Goal: Navigation & Orientation: Find specific page/section

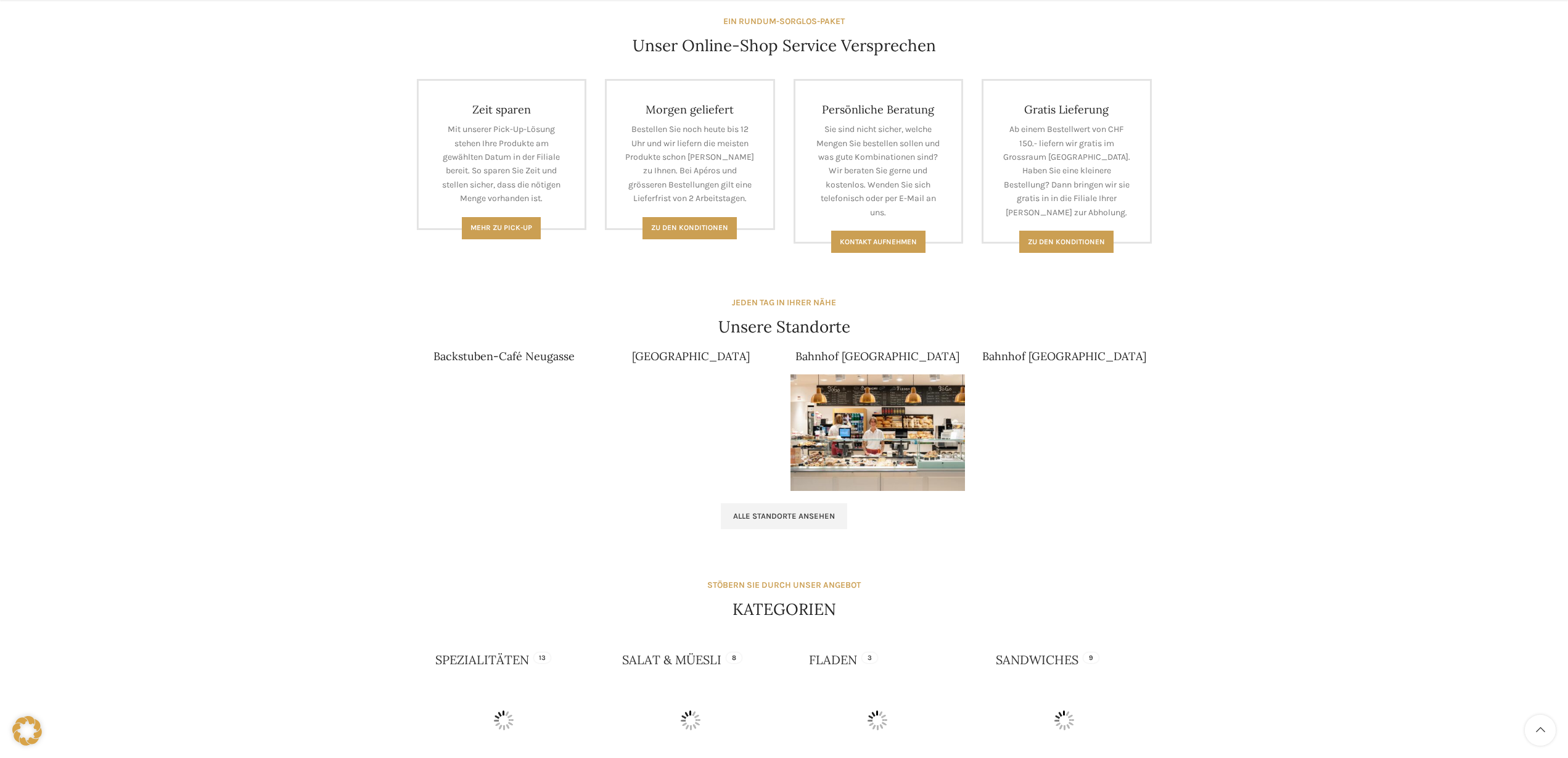
scroll to position [553, 0]
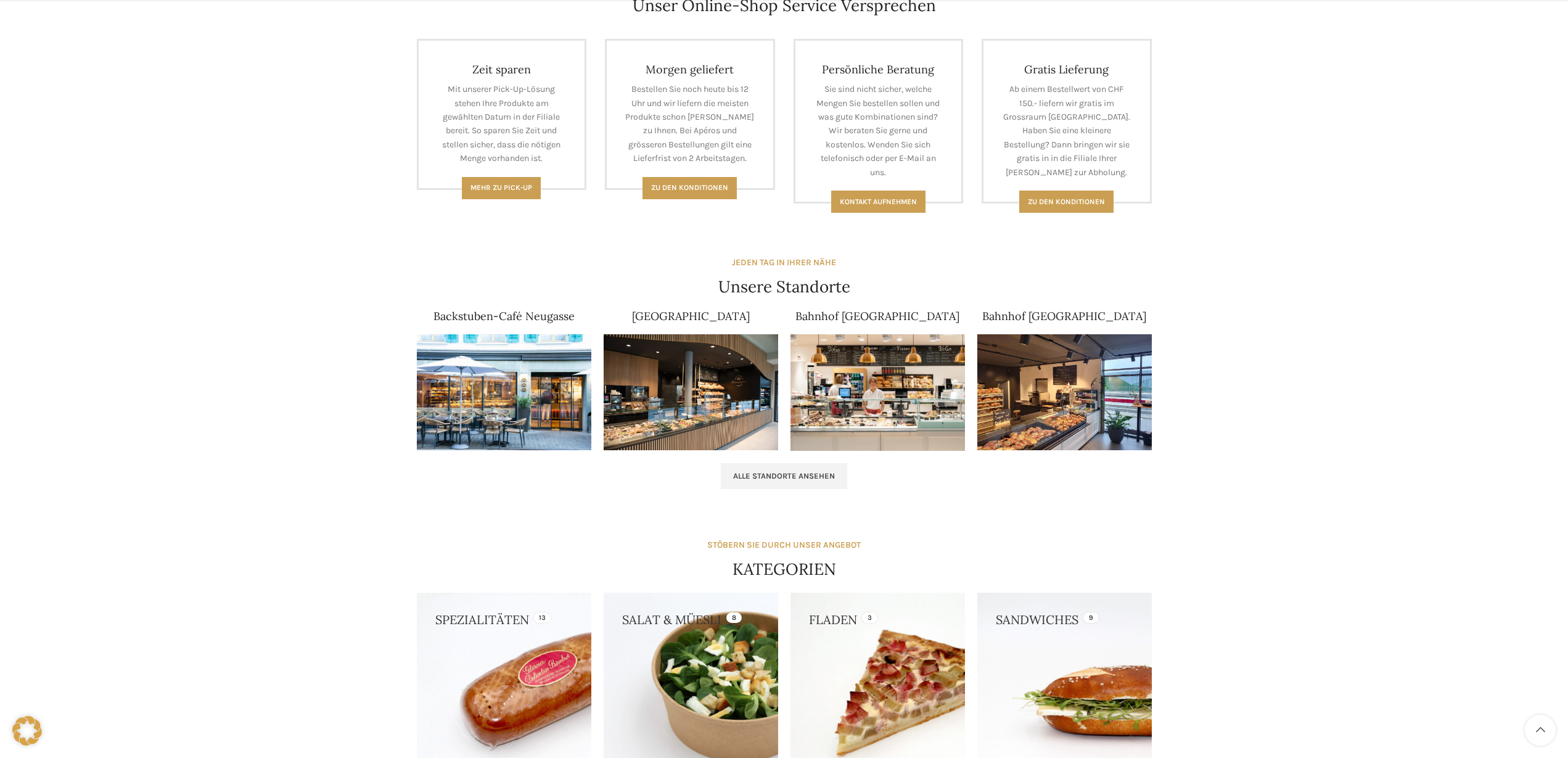
click at [673, 357] on img at bounding box center [691, 393] width 174 height 117
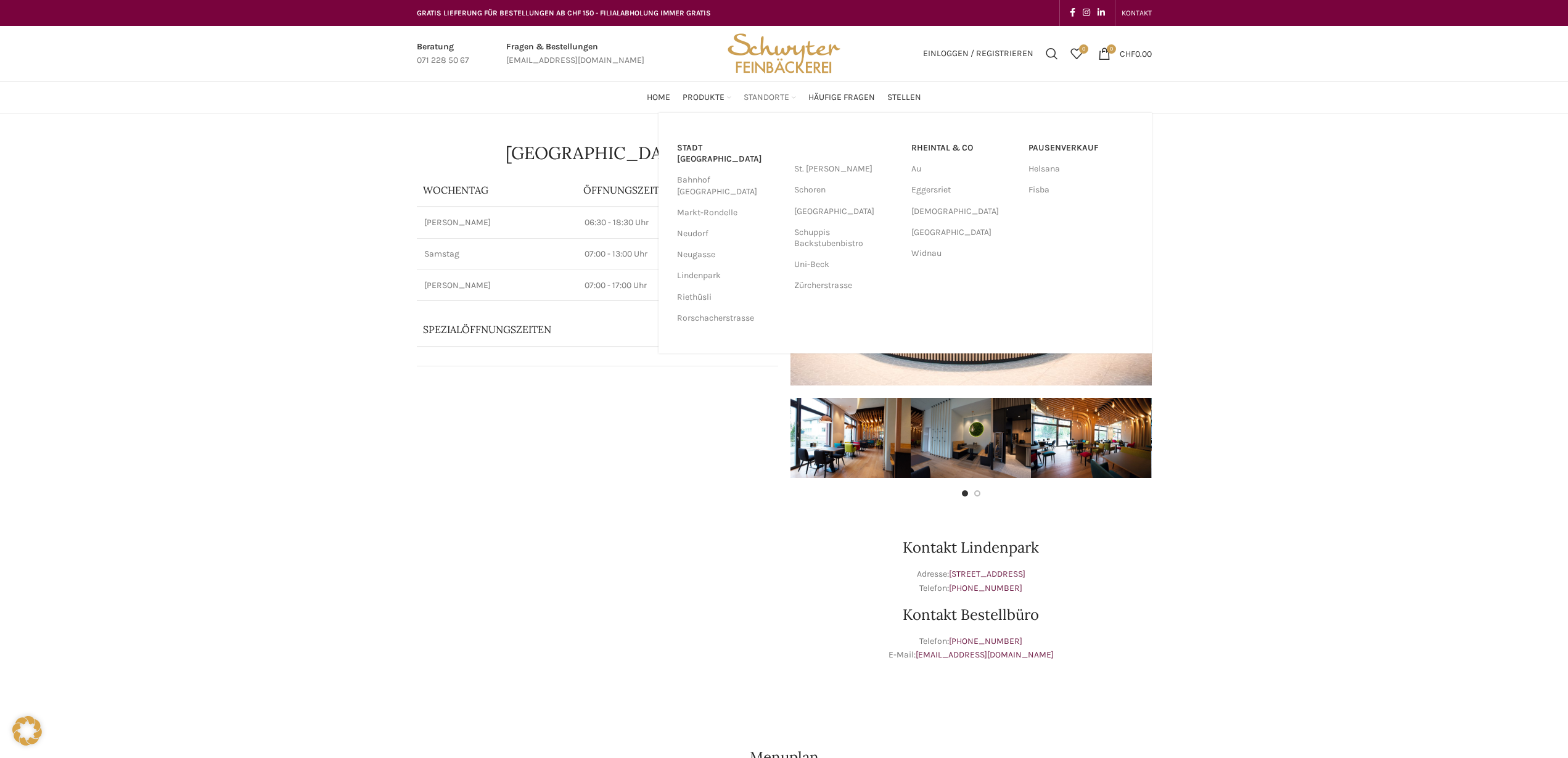
click at [768, 98] on span "Standorte" at bounding box center [766, 97] width 46 height 12
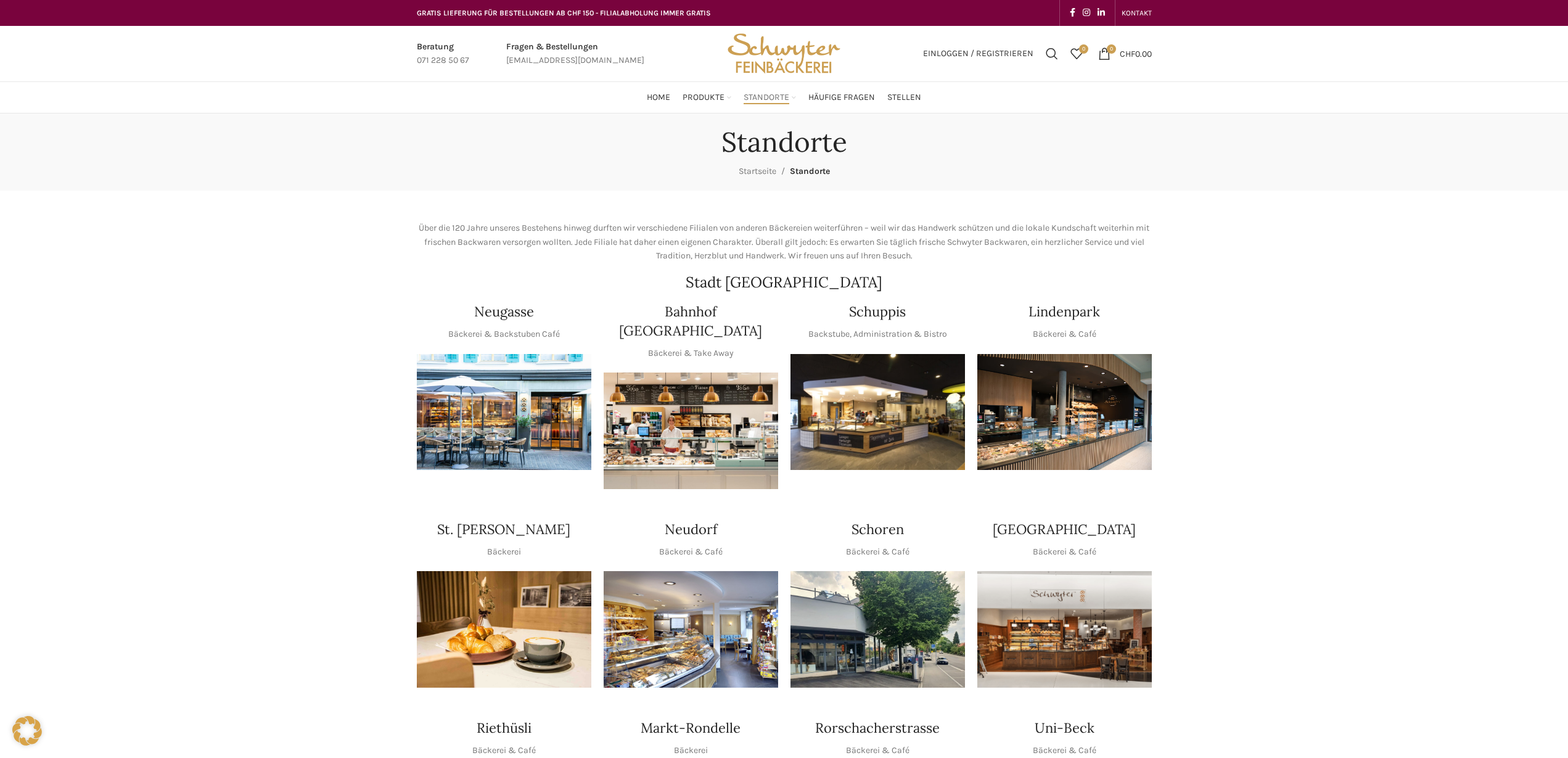
click at [583, 424] on img "1 / 1" at bounding box center [504, 412] width 174 height 117
click at [871, 438] on img "1 / 1" at bounding box center [877, 412] width 174 height 117
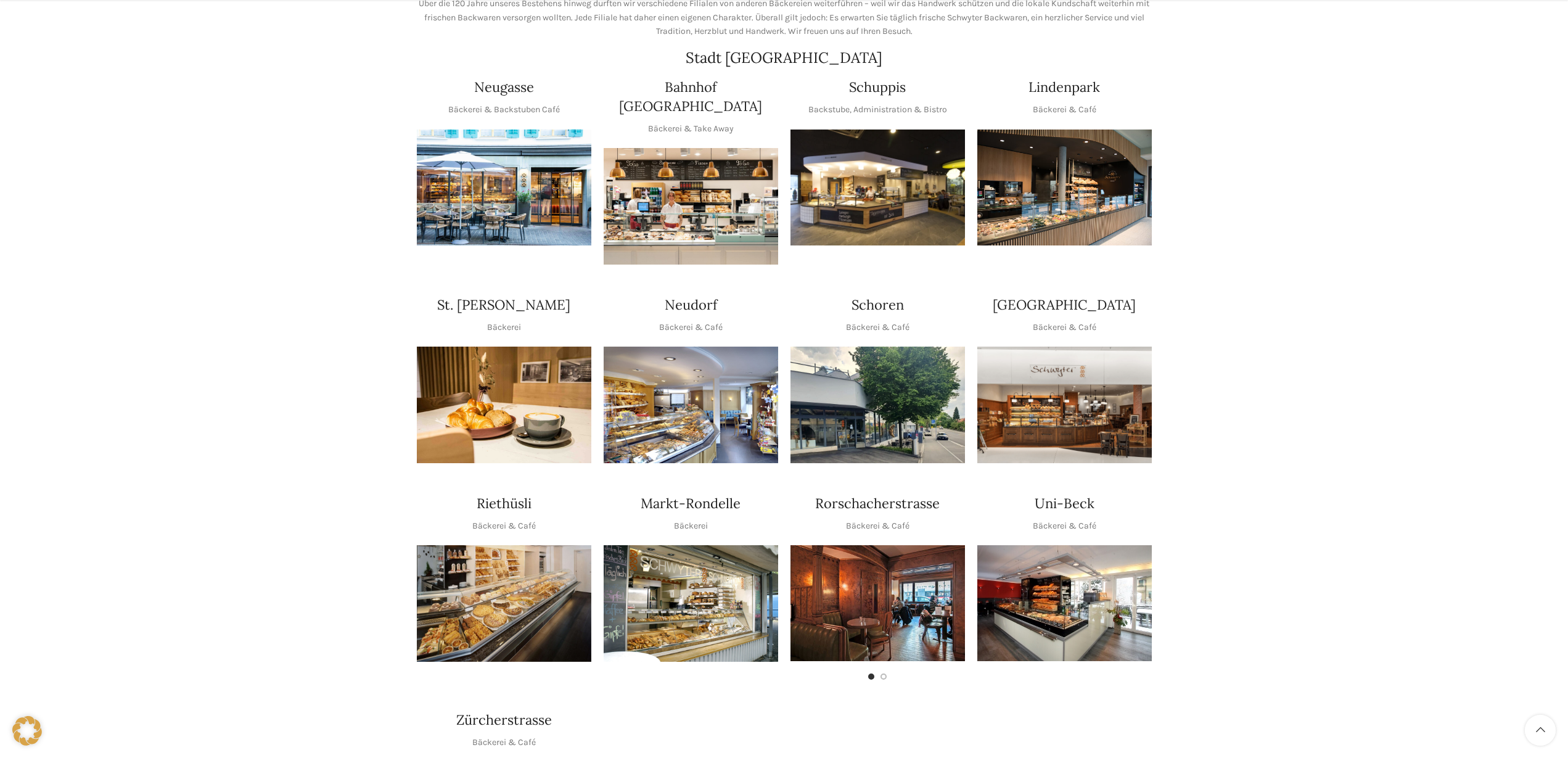
scroll to position [227, 0]
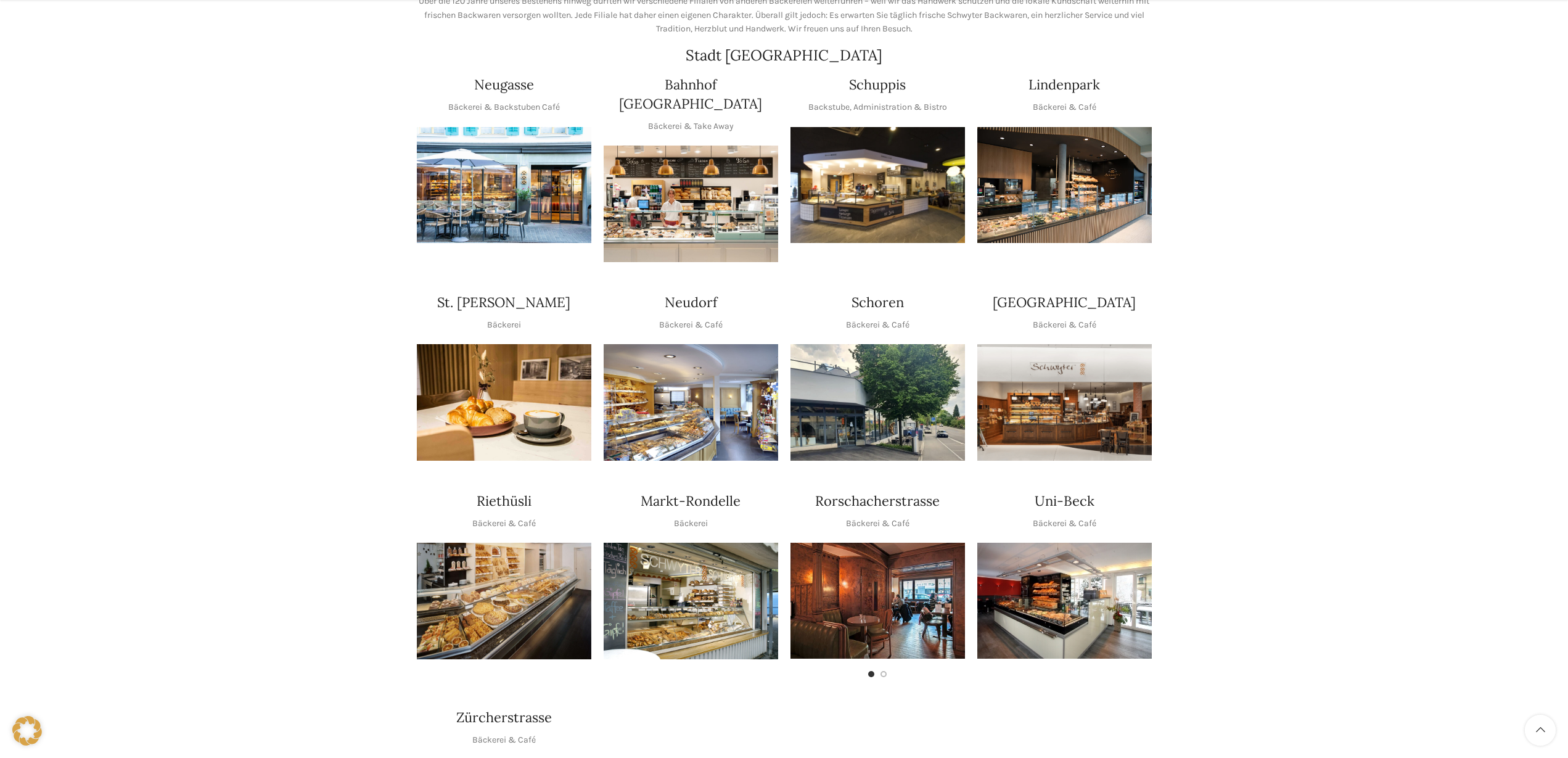
click at [855, 362] on img "1 / 1" at bounding box center [877, 402] width 174 height 117
click at [1027, 397] on img "1 / 1" at bounding box center [1064, 402] width 174 height 117
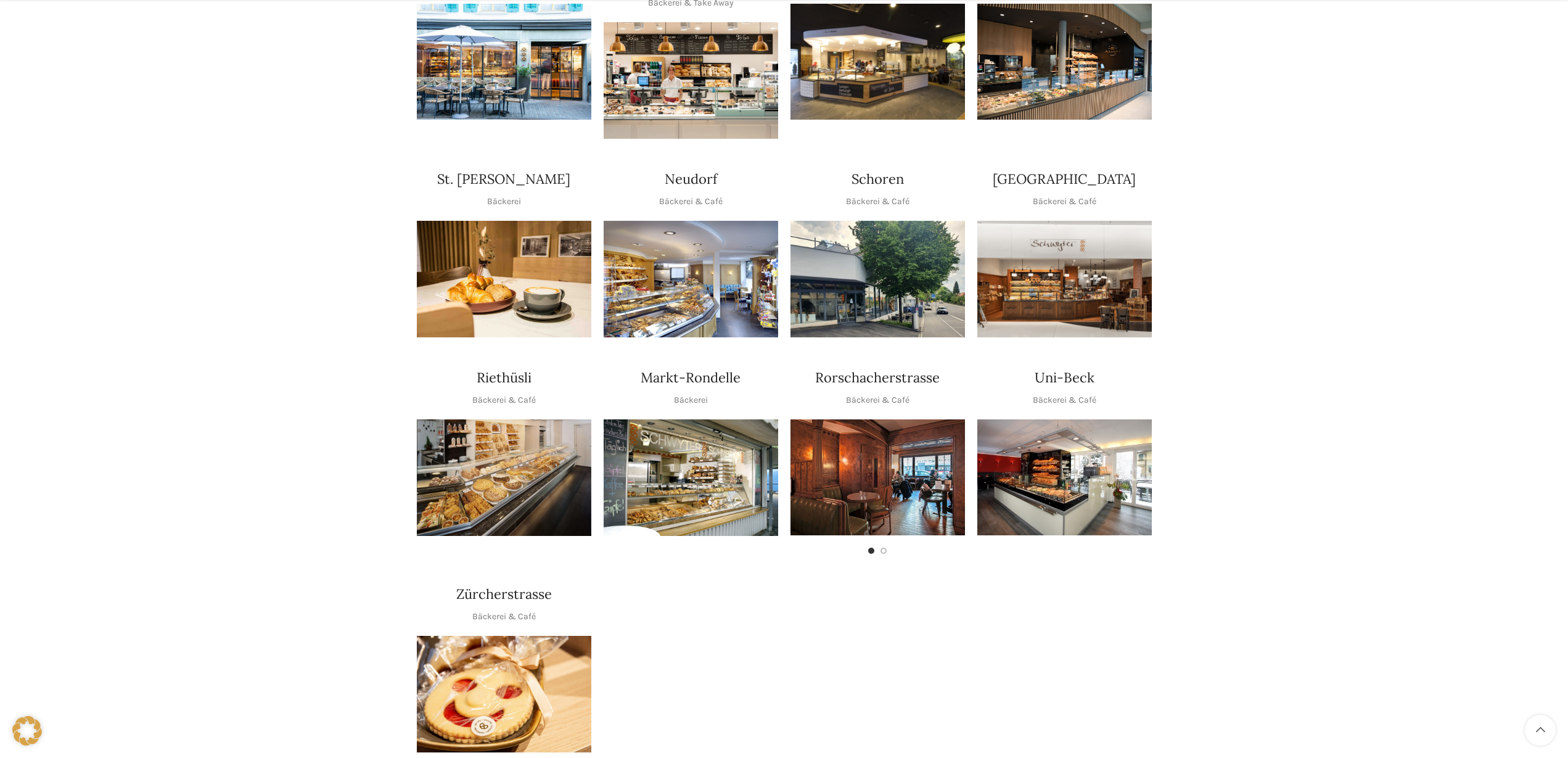
scroll to position [353, 0]
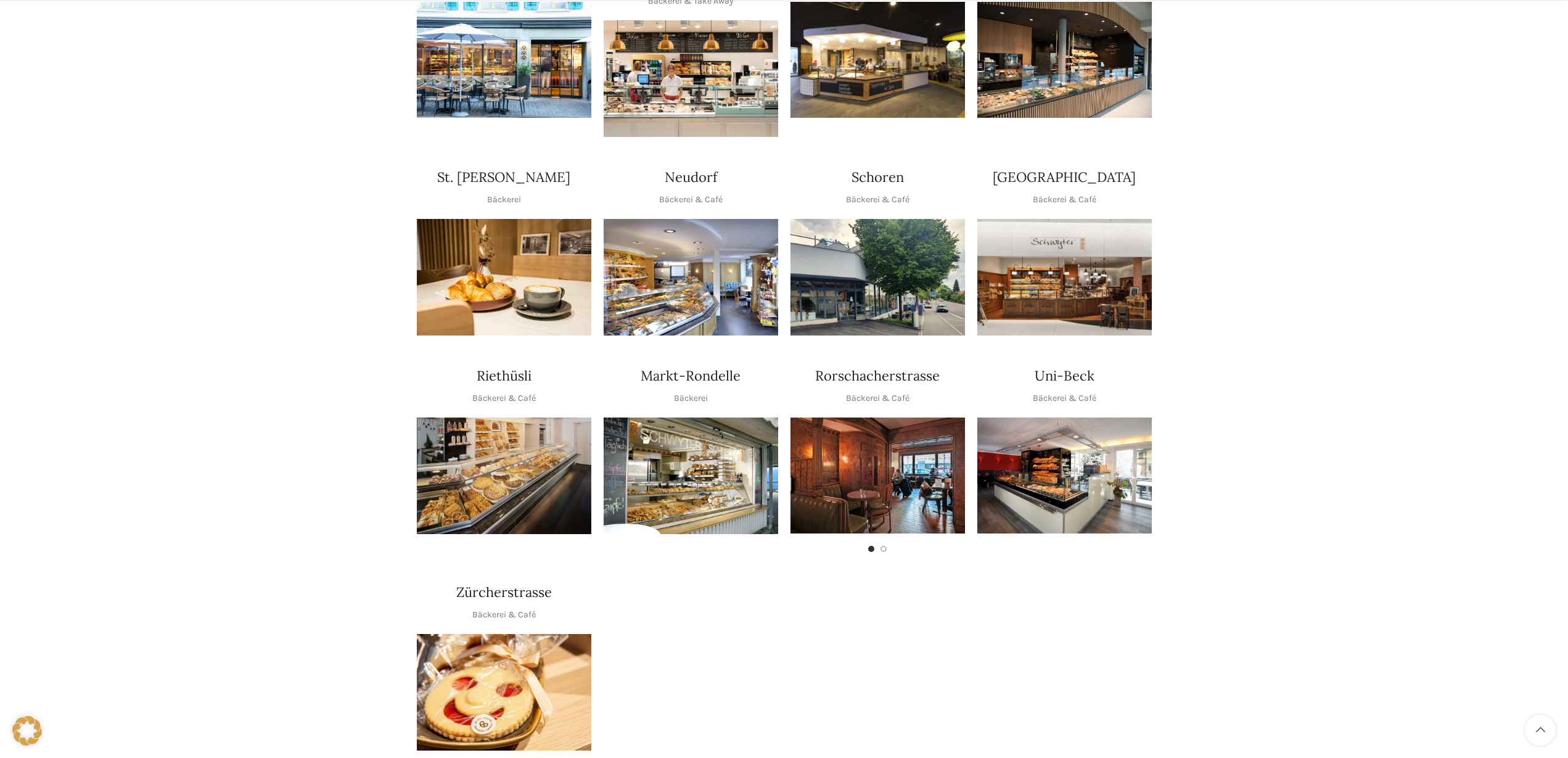
click at [558, 442] on img "1 / 1" at bounding box center [504, 476] width 174 height 117
click at [709, 271] on img "1 / 1" at bounding box center [691, 277] width 174 height 117
click at [673, 418] on img "1 / 1" at bounding box center [691, 476] width 174 height 117
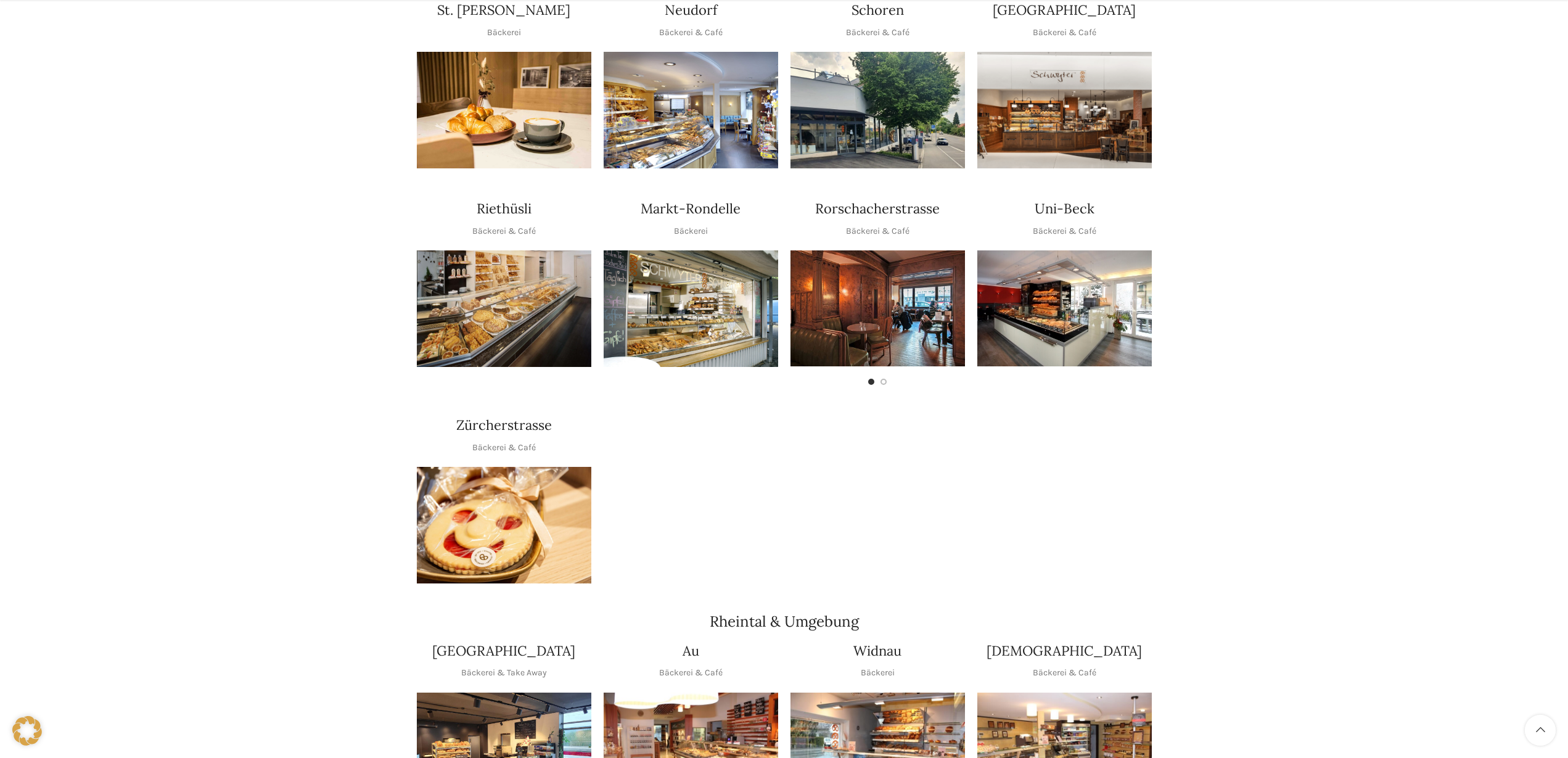
scroll to position [522, 0]
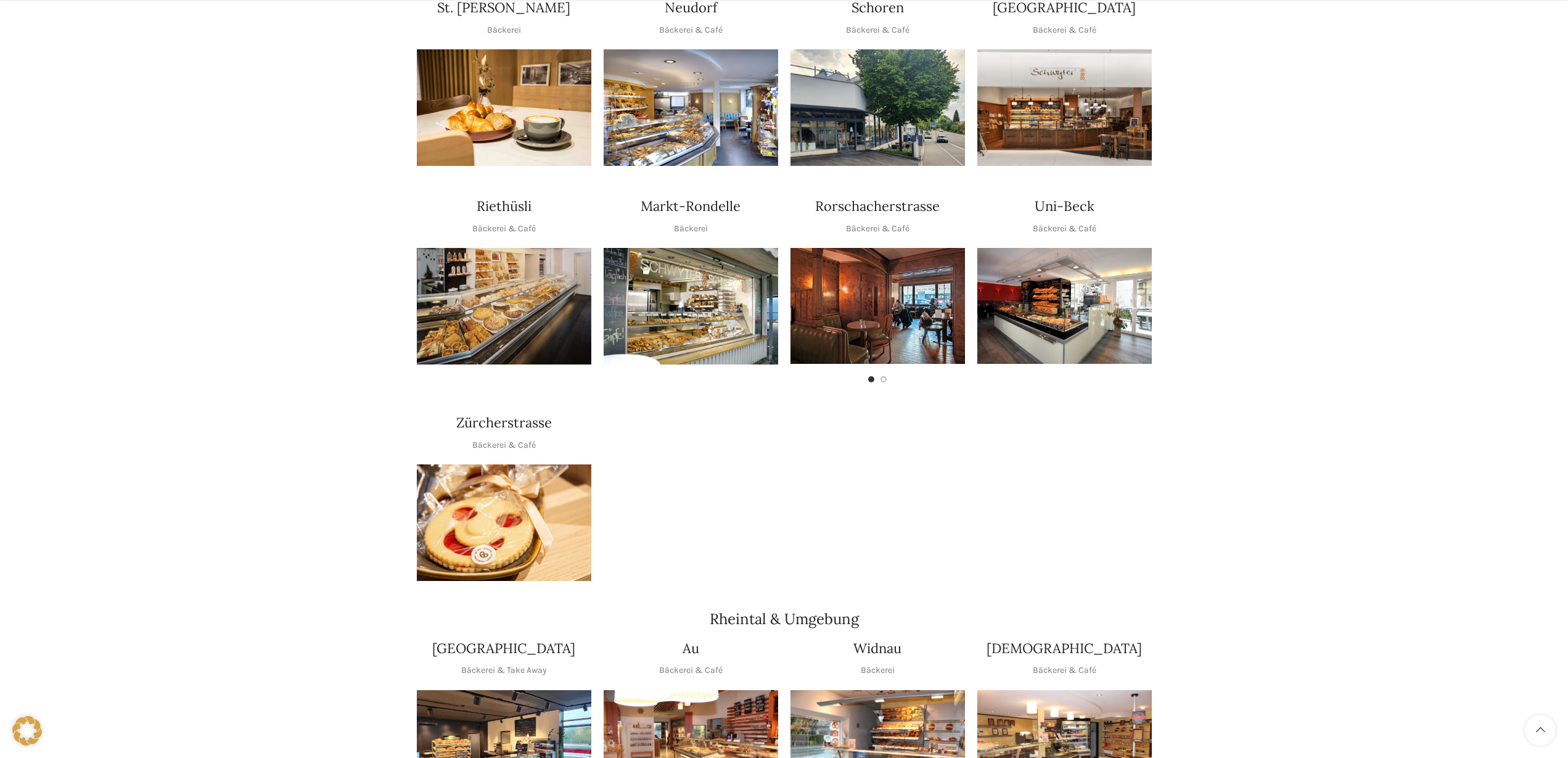
click at [1027, 300] on img "1 / 1" at bounding box center [1064, 306] width 174 height 116
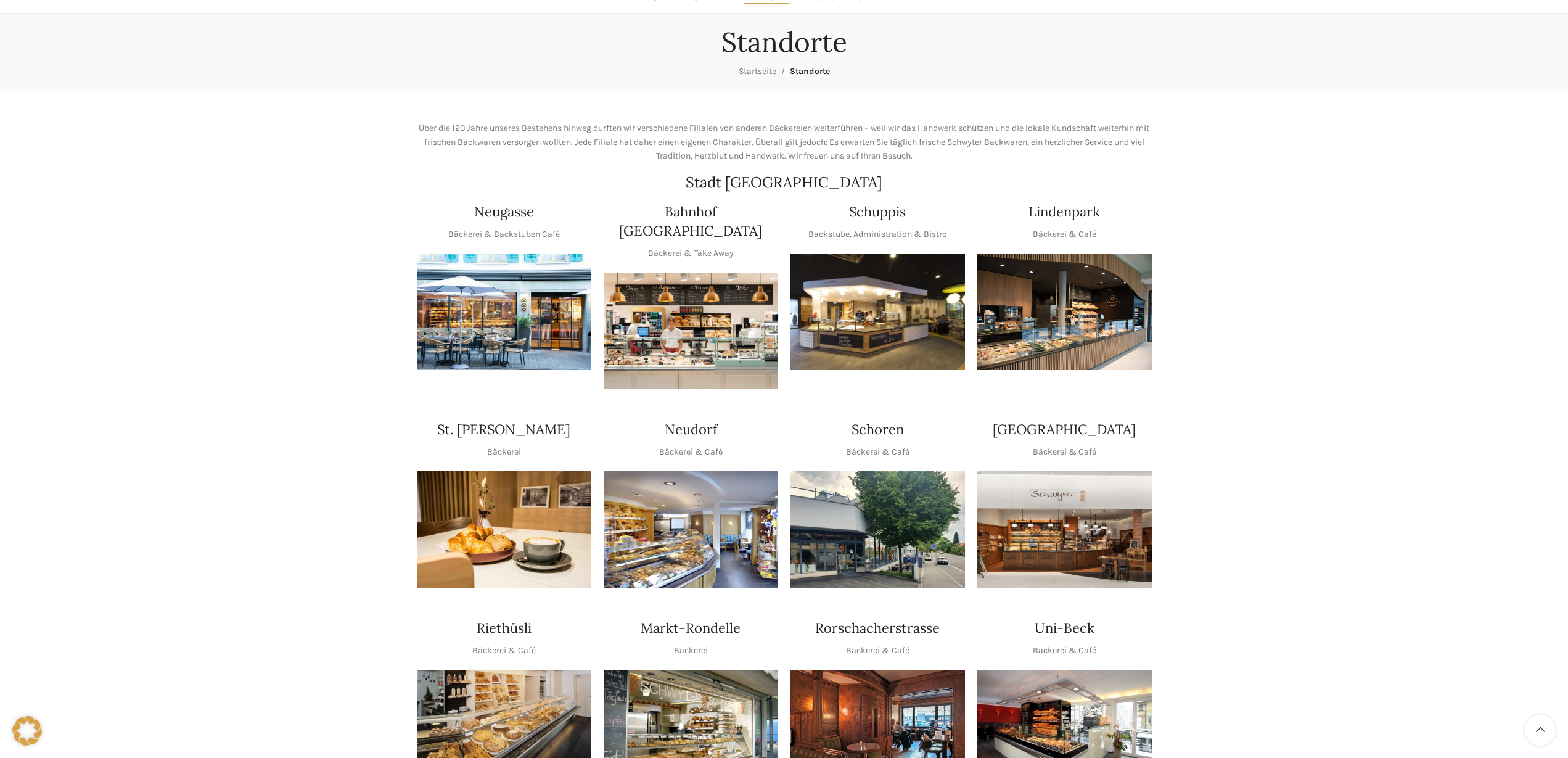
scroll to position [99, 0]
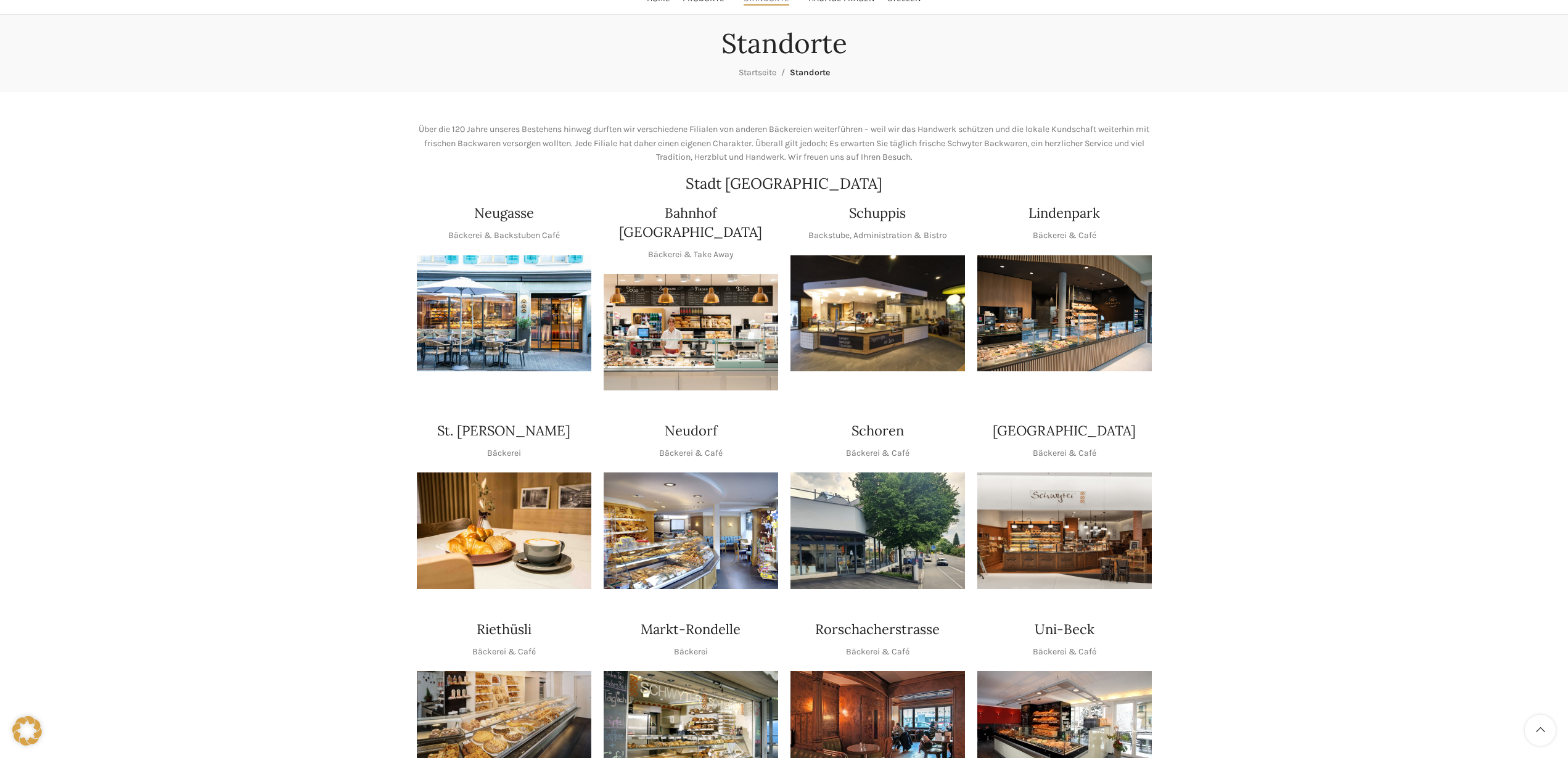
click at [1074, 339] on img "1 / 1" at bounding box center [1064, 314] width 174 height 117
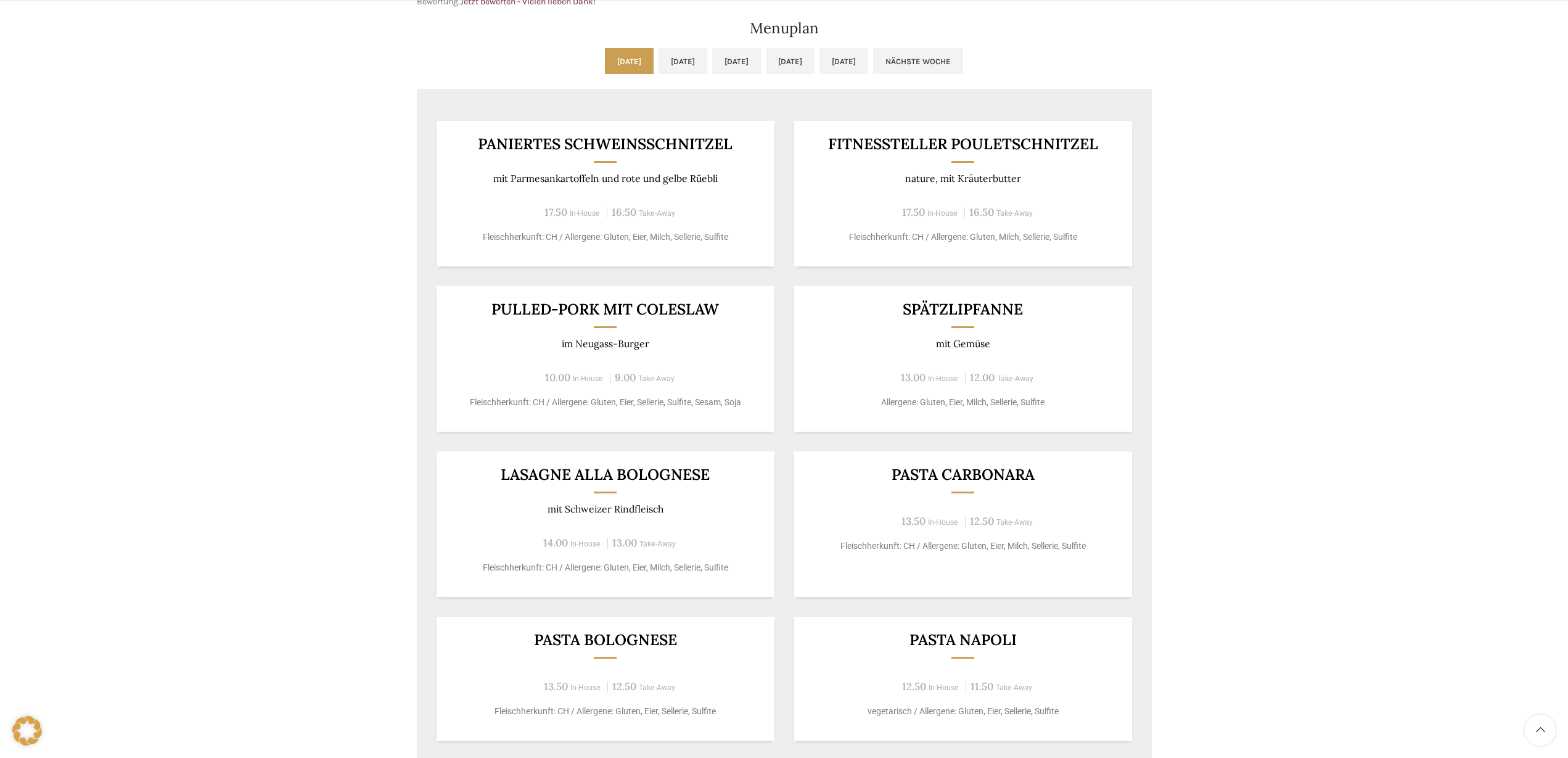
scroll to position [633, 0]
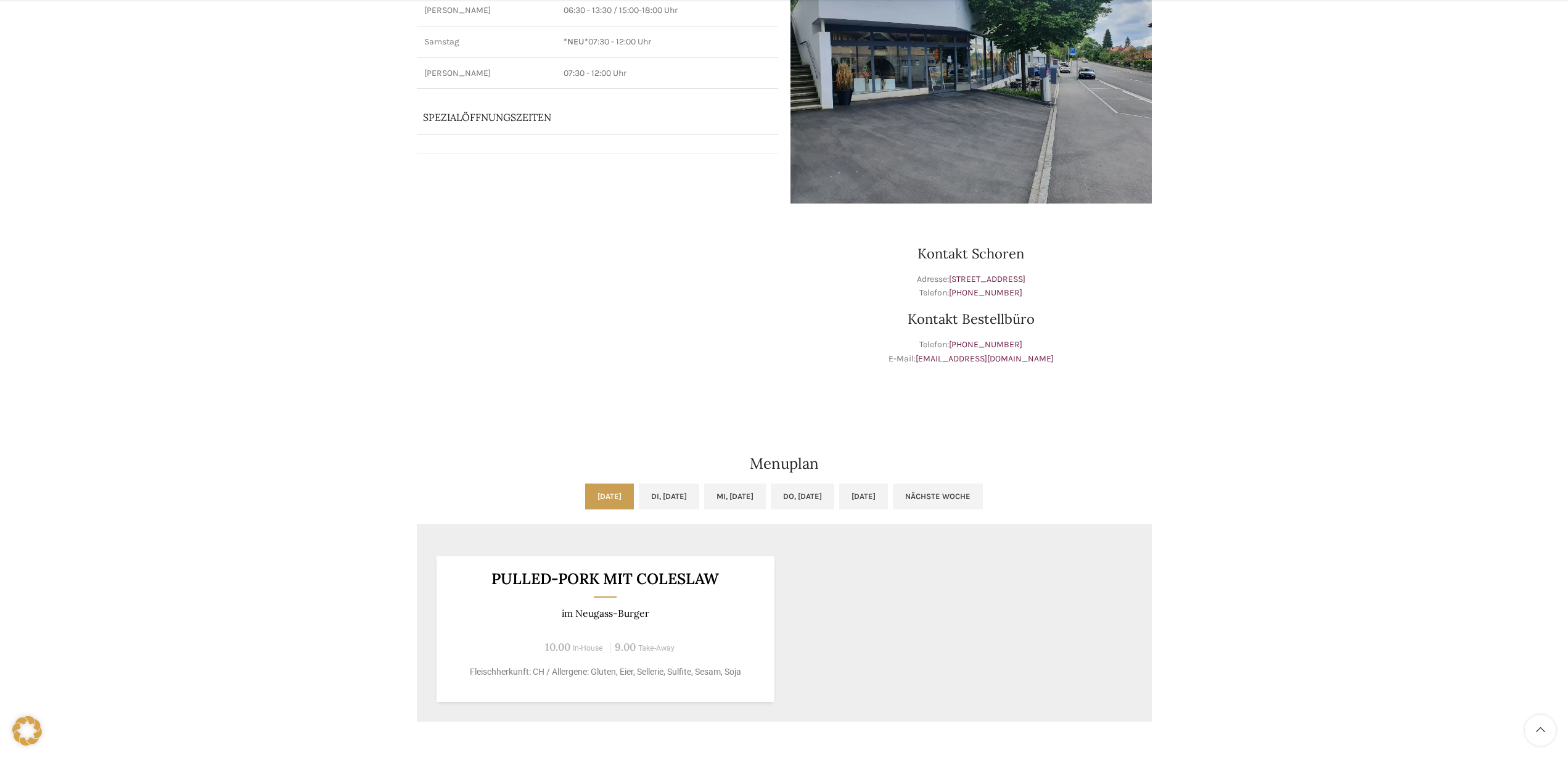
scroll to position [214, 0]
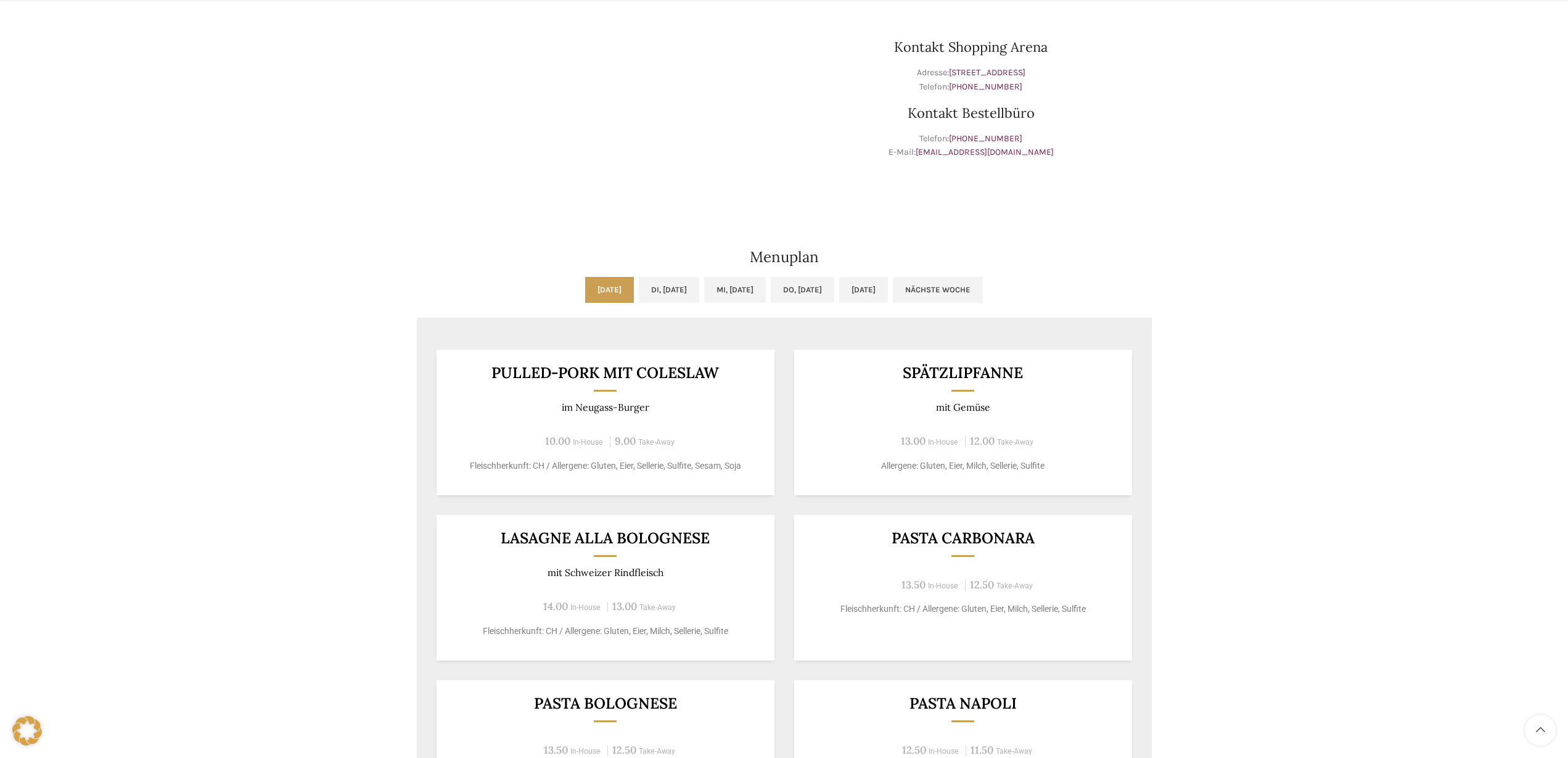
scroll to position [412, 0]
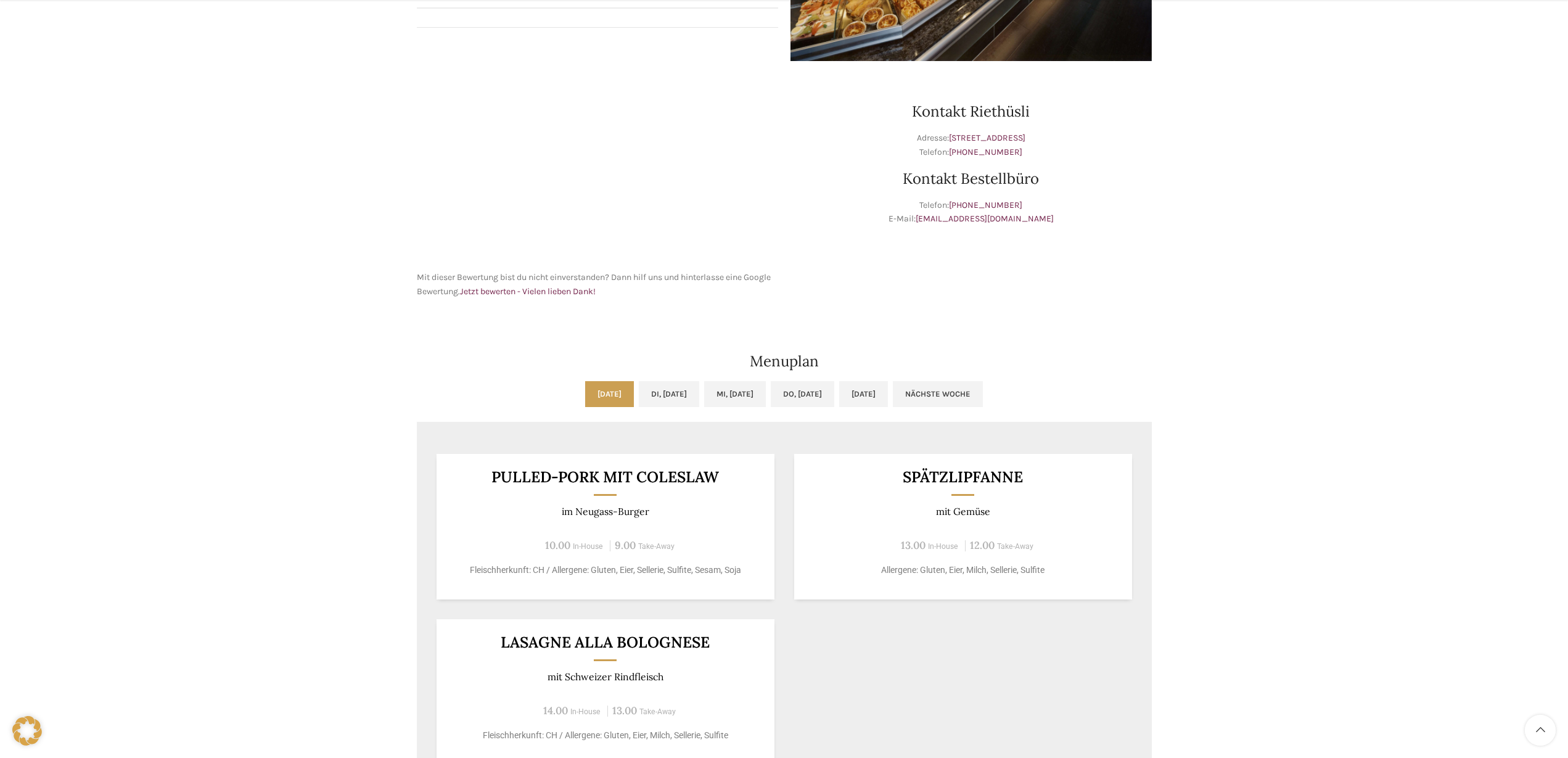
scroll to position [383, 0]
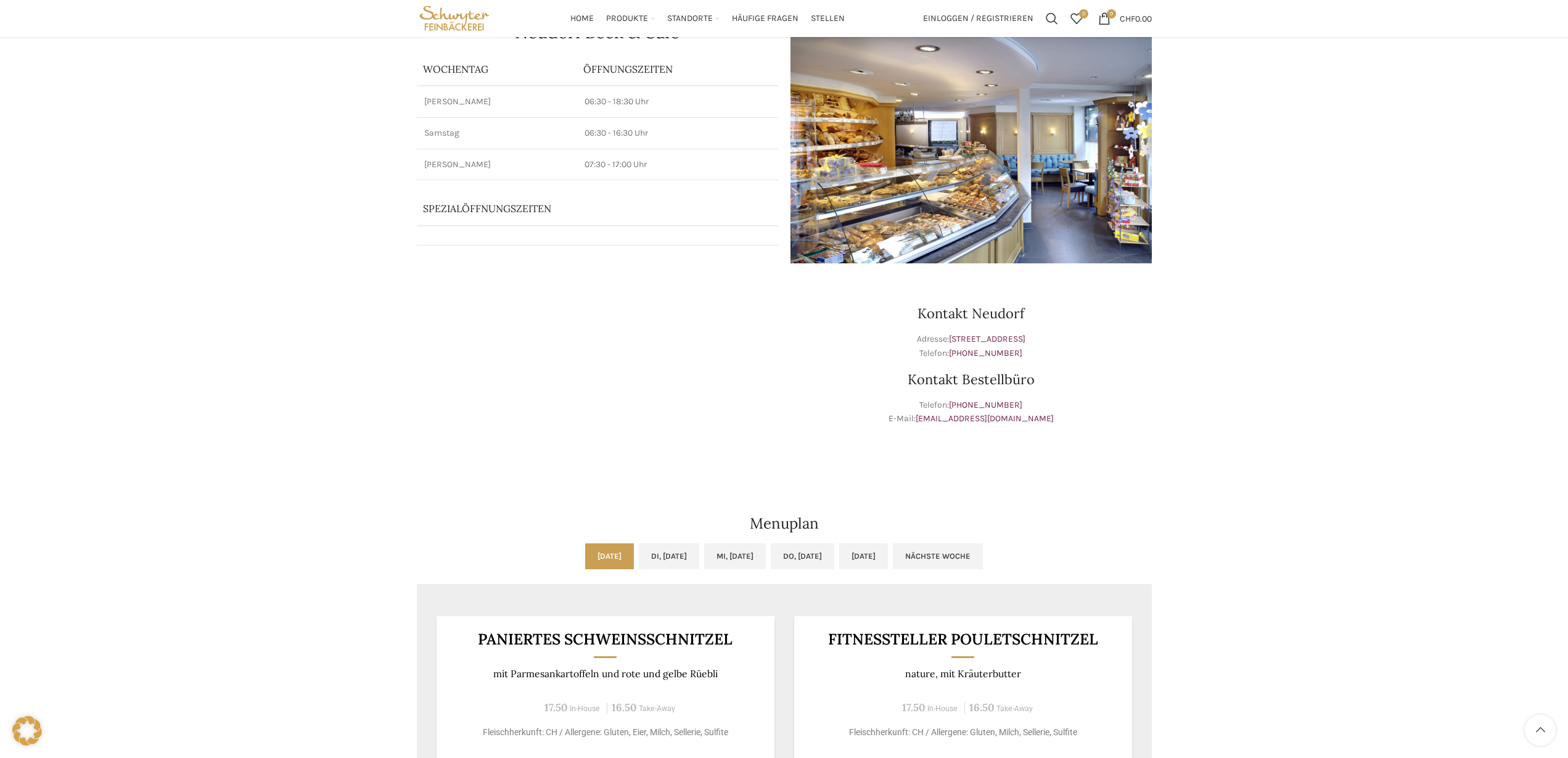
scroll to position [73, 0]
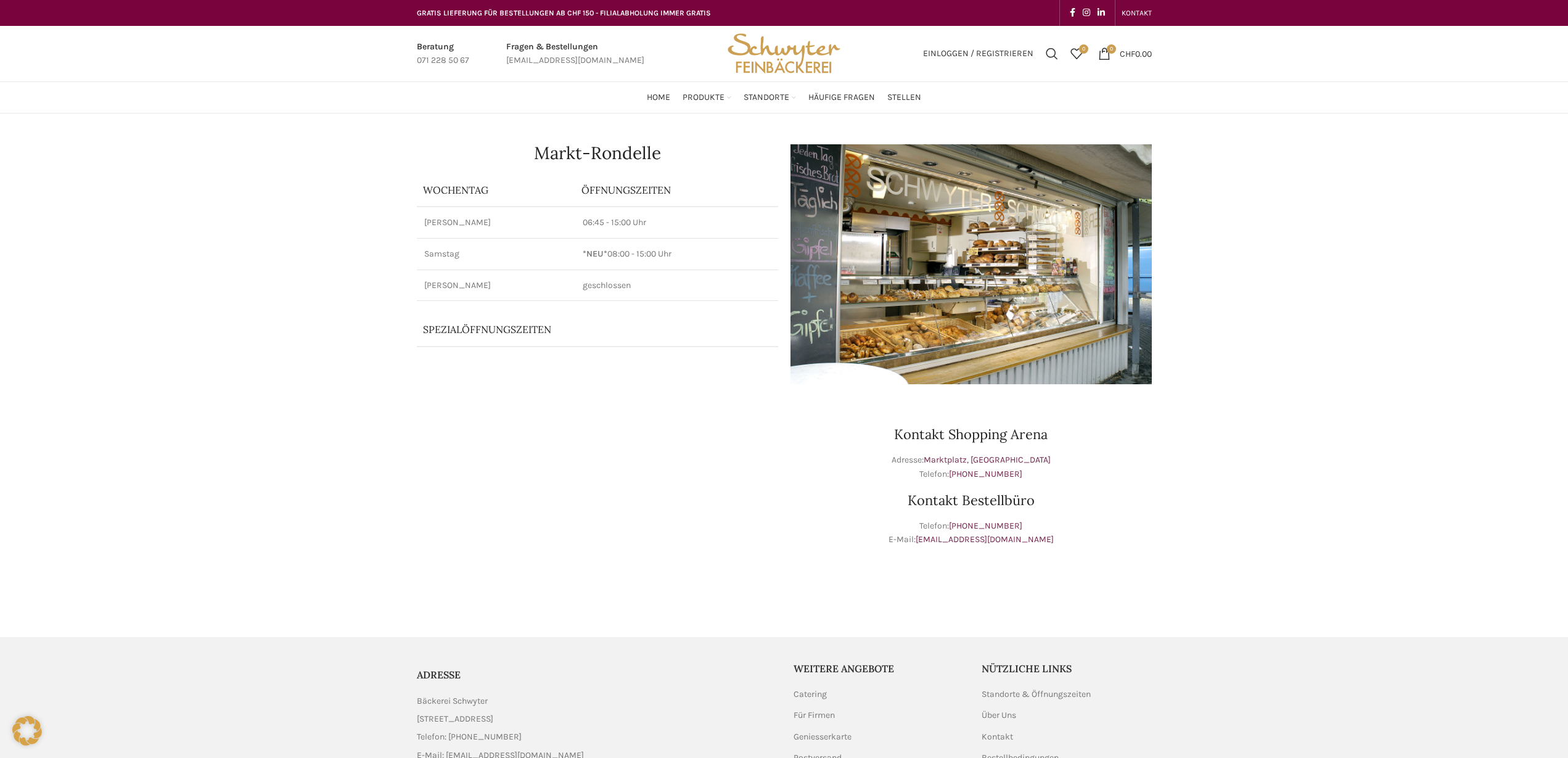
scroll to position [112, 0]
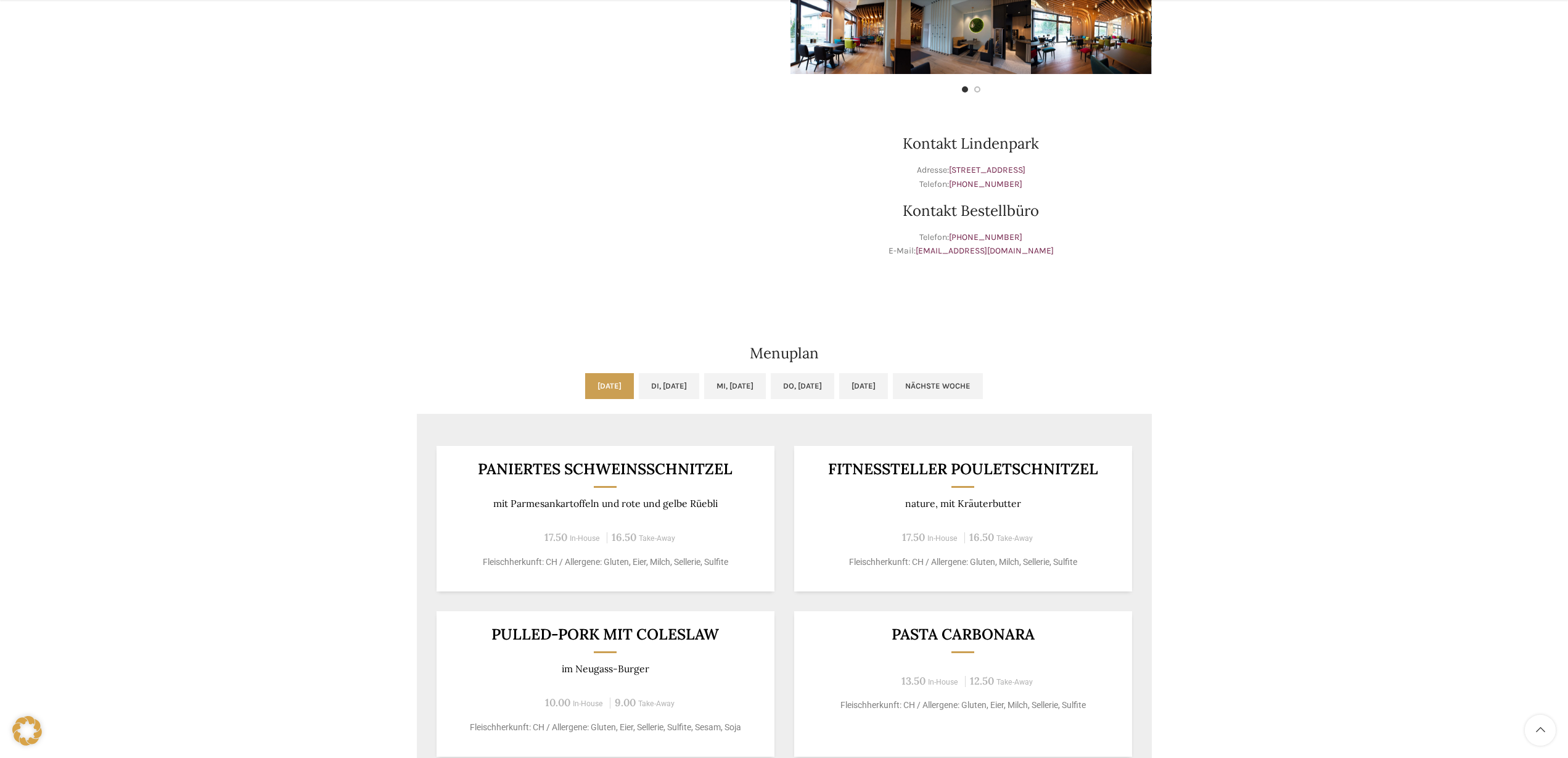
scroll to position [405, 0]
